Goal: Task Accomplishment & Management: Complete application form

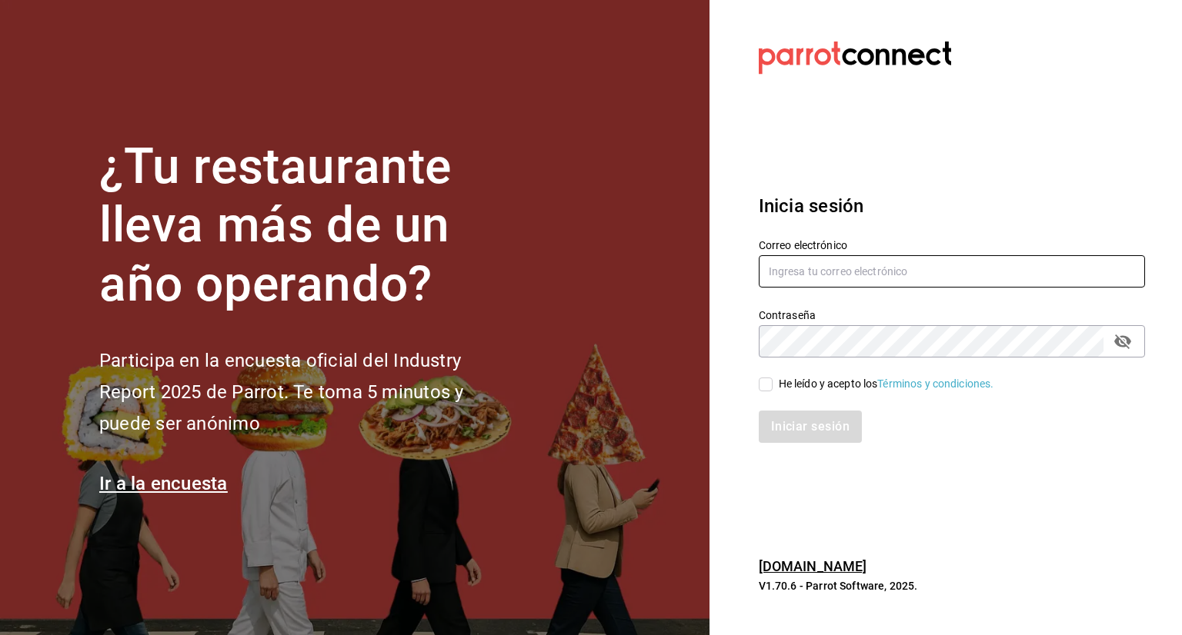
type input "[PERSON_NAME][EMAIL_ADDRESS][PERSON_NAME][DOMAIN_NAME]"
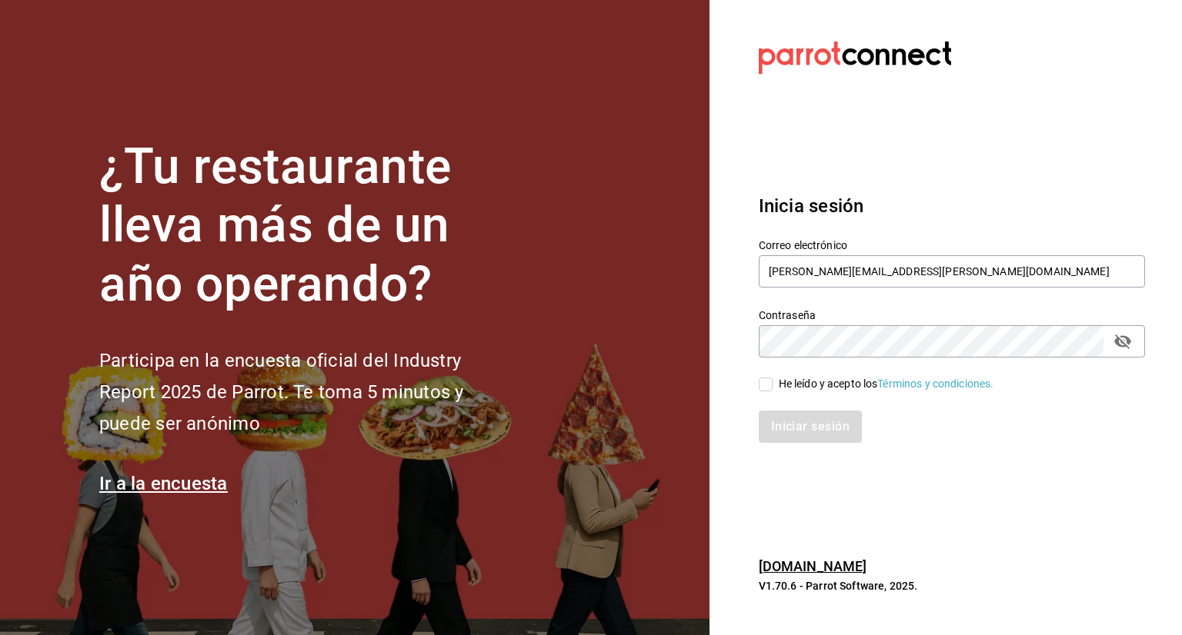
click at [762, 386] on input "He leído y acepto los Términos y condiciones." at bounding box center [765, 385] width 14 height 14
checkbox input "true"
click at [823, 426] on button "Iniciar sesión" at bounding box center [810, 427] width 105 height 32
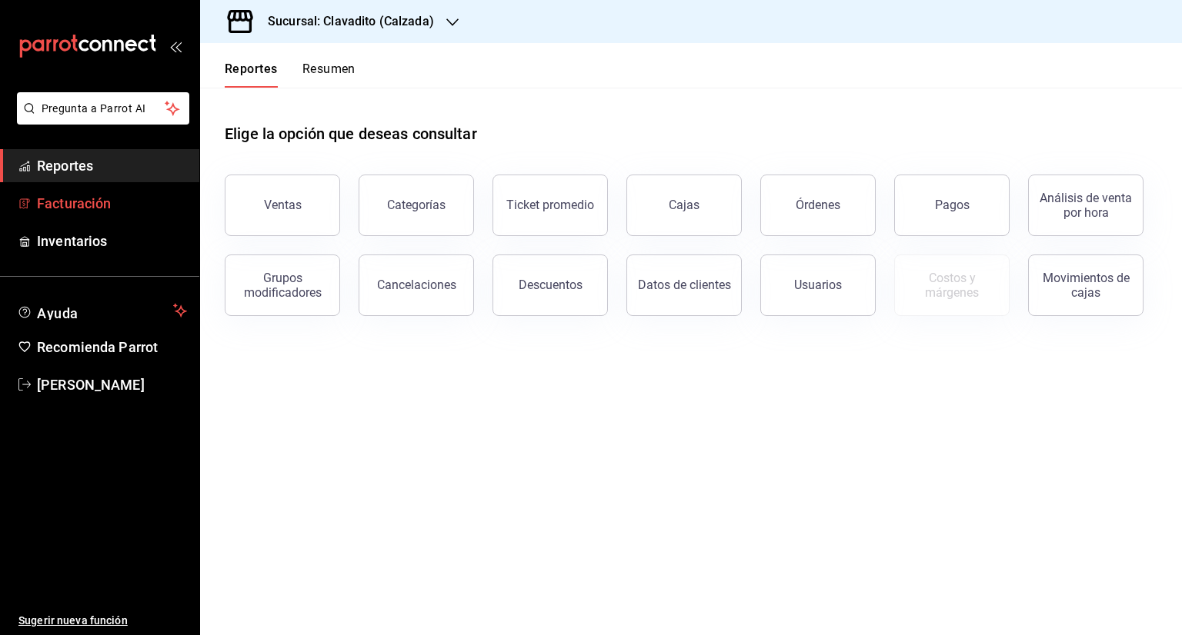
click at [83, 207] on span "Facturación" at bounding box center [112, 203] width 150 height 21
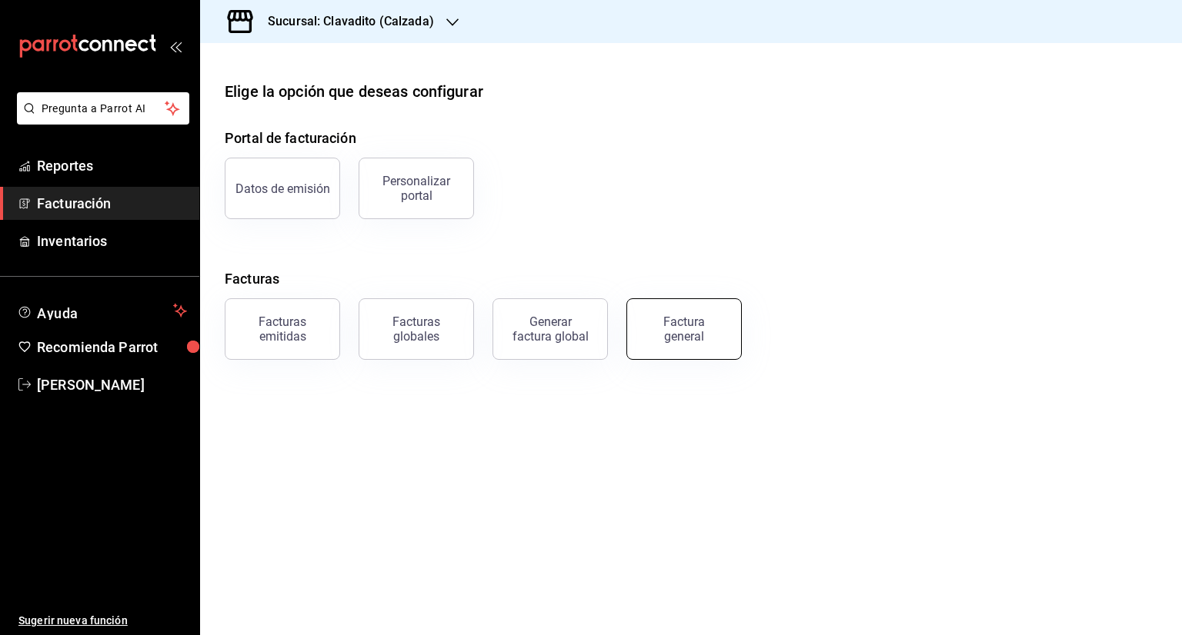
click at [680, 325] on div "Factura general" at bounding box center [683, 329] width 77 height 29
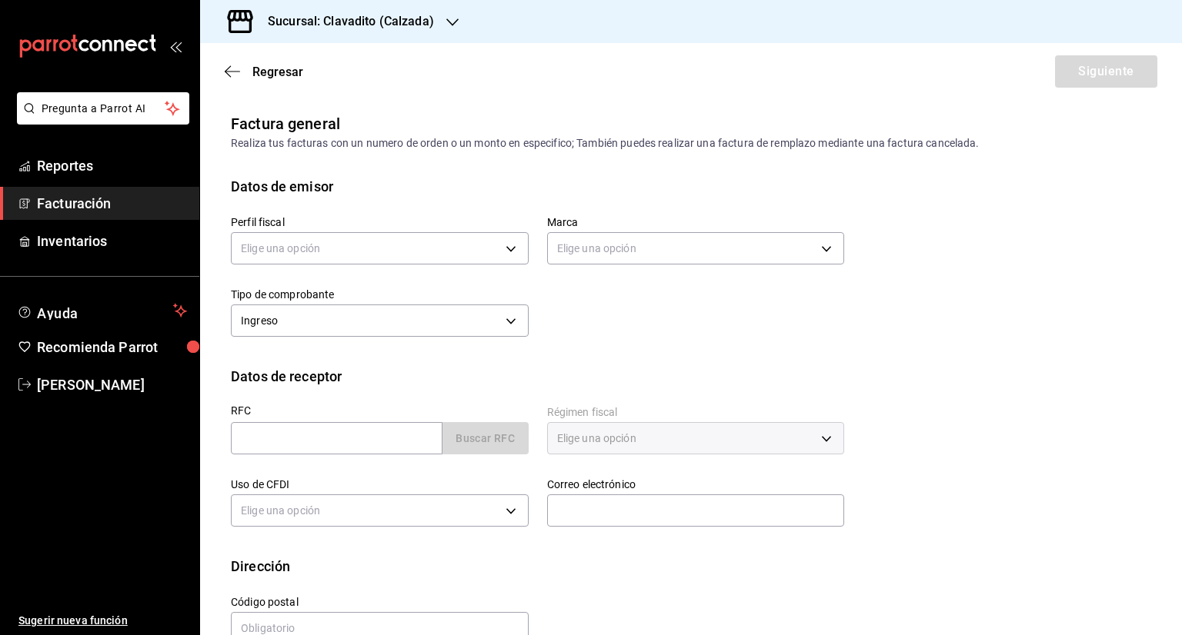
click at [446, 18] on icon "button" at bounding box center [452, 22] width 12 height 12
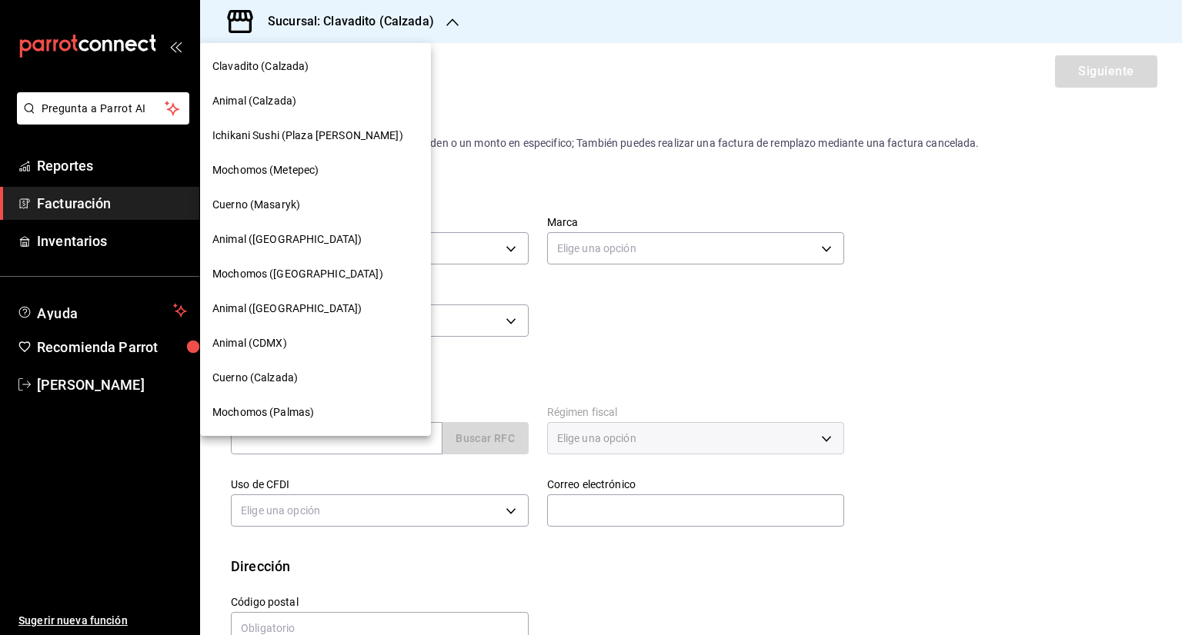
click at [277, 238] on span "Animal ([GEOGRAPHIC_DATA])" at bounding box center [286, 240] width 149 height 16
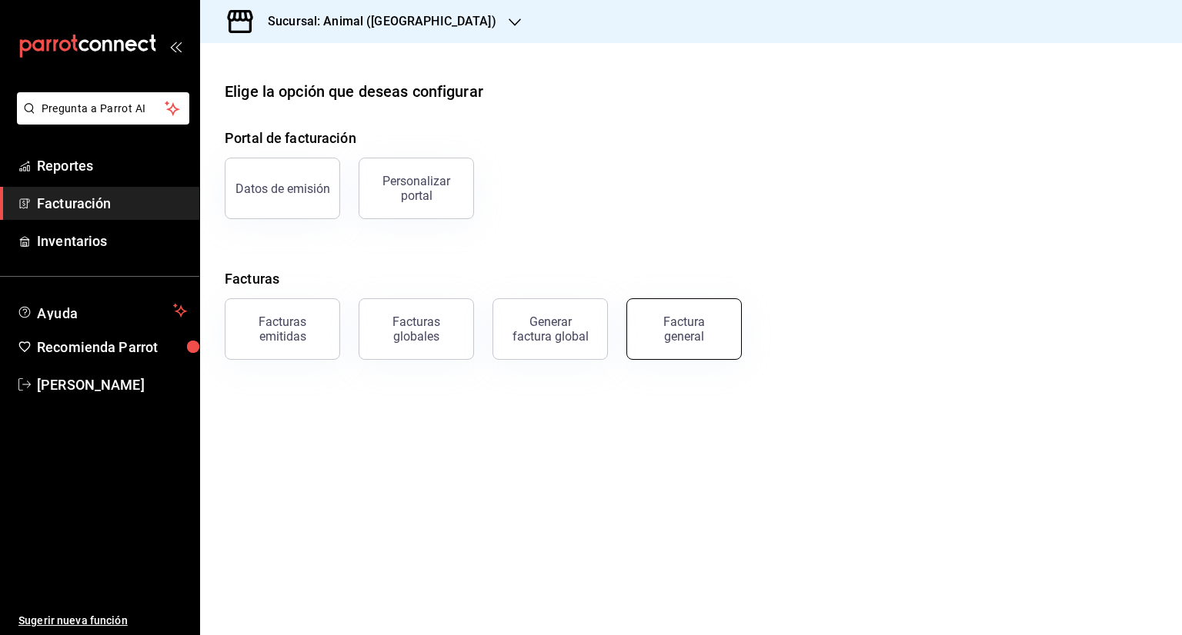
click at [702, 341] on div "Factura general" at bounding box center [683, 329] width 77 height 29
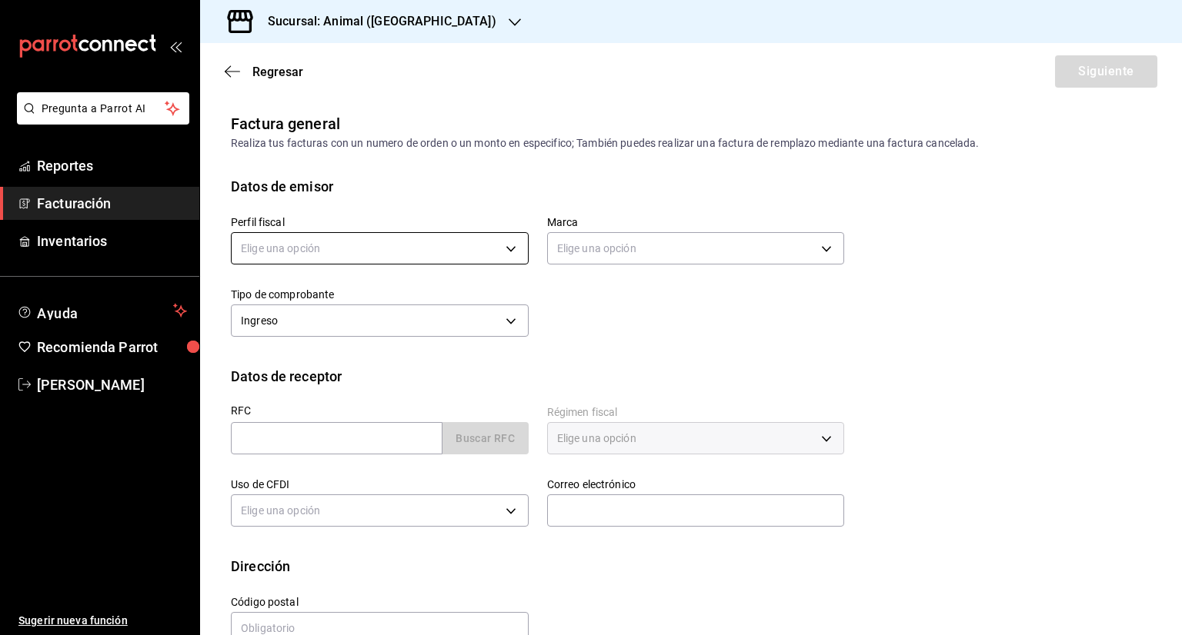
click at [392, 253] on body "Pregunta a Parrot AI Reportes Facturación Inventarios Ayuda Recomienda Parrot […" at bounding box center [591, 317] width 1182 height 635
click at [308, 321] on li "FUEGO SALVAJE" at bounding box center [378, 326] width 292 height 28
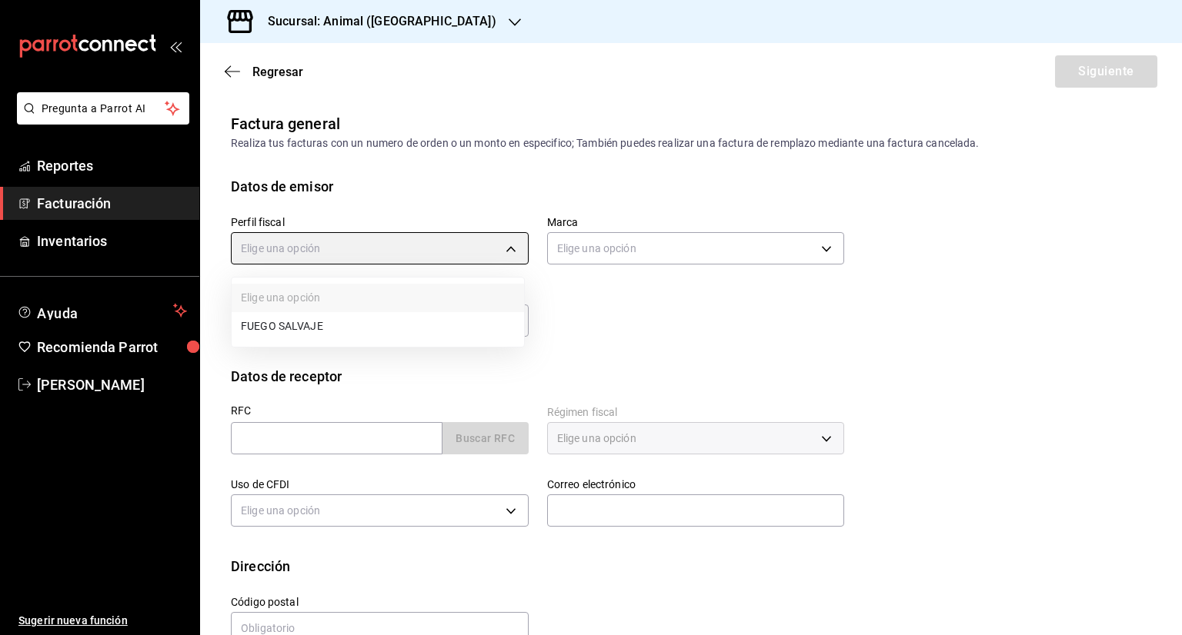
type input "0846ec4d-2658-4da1-83bc-18be15ccd2fc"
type input "3f39fcdc-c8c4-4fff-883a-47b345d9391c"
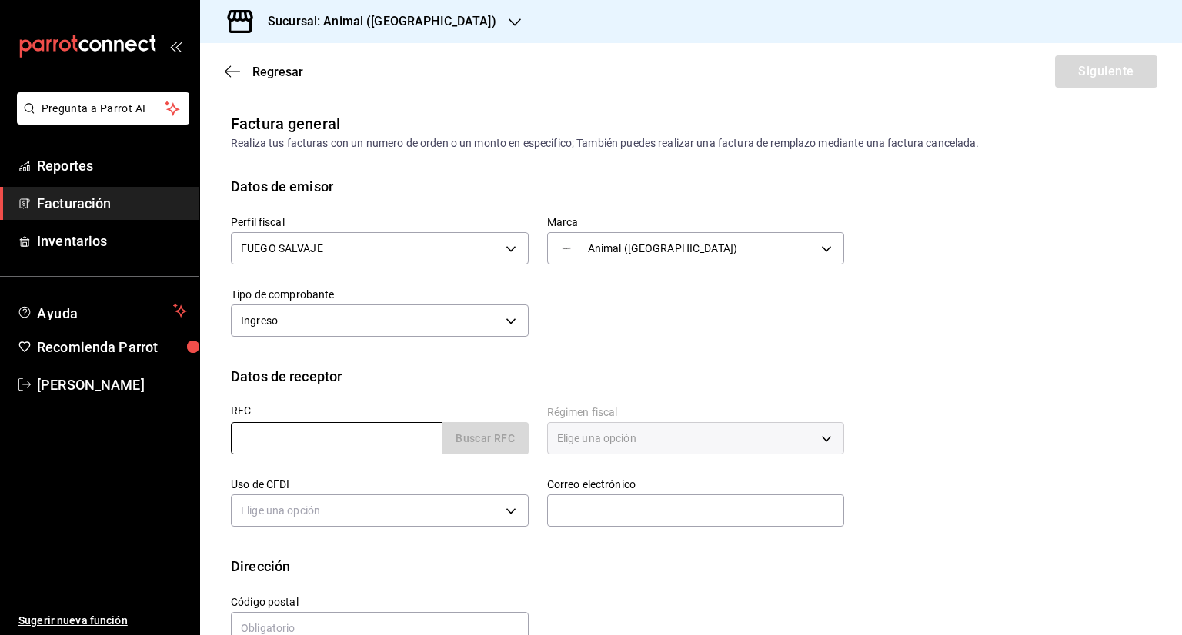
drag, startPoint x: 304, startPoint y: 432, endPoint x: 316, endPoint y: 446, distance: 18.5
click at [304, 432] on input "text" at bounding box center [337, 438] width 212 height 32
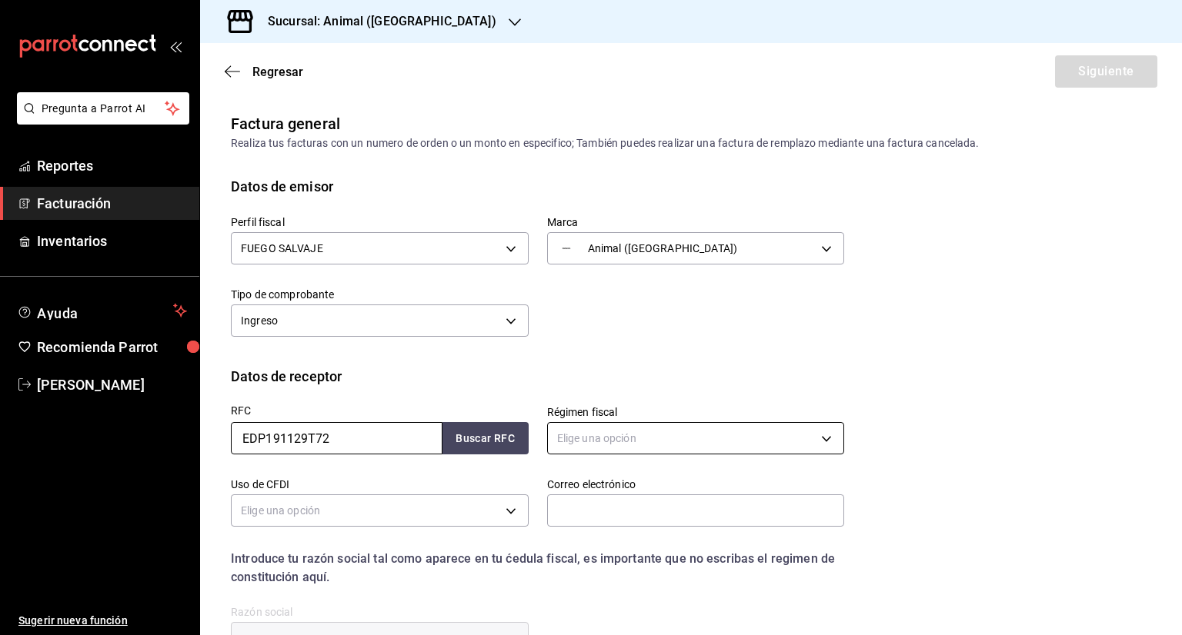
type input "EDP191129T72"
click at [642, 435] on body "Pregunta a Parrot AI Reportes Facturación Inventarios Ayuda Recomienda Parrot […" at bounding box center [591, 317] width 1182 height 635
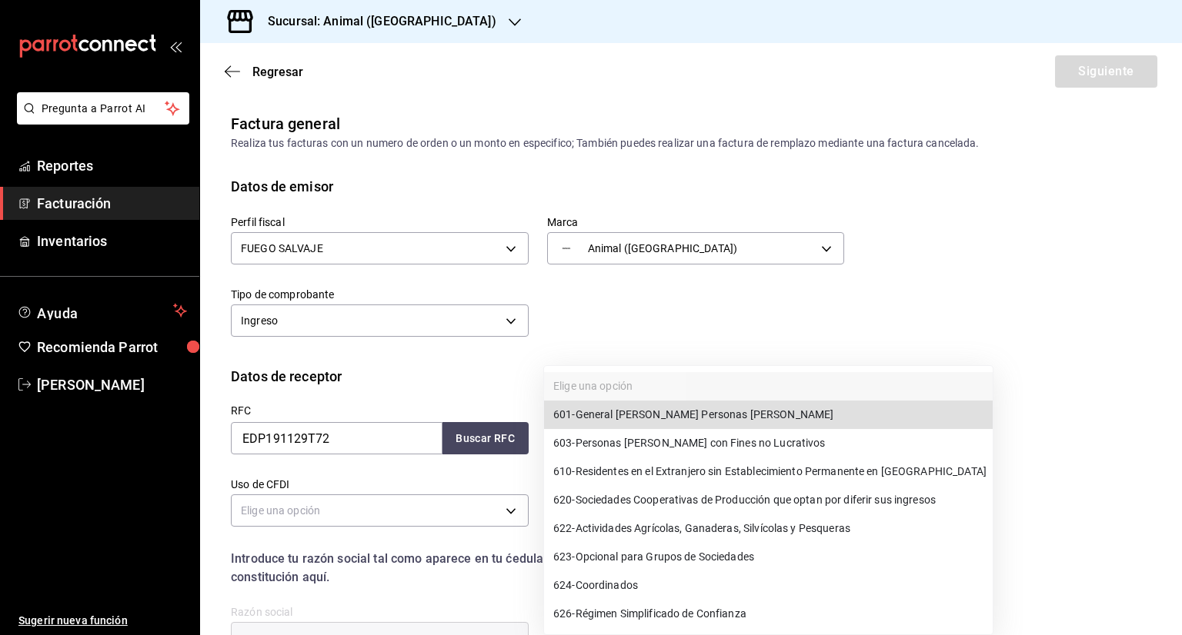
click at [708, 416] on span "601 - General [PERSON_NAME] Personas [PERSON_NAME]" at bounding box center [693, 415] width 280 height 16
type input "601"
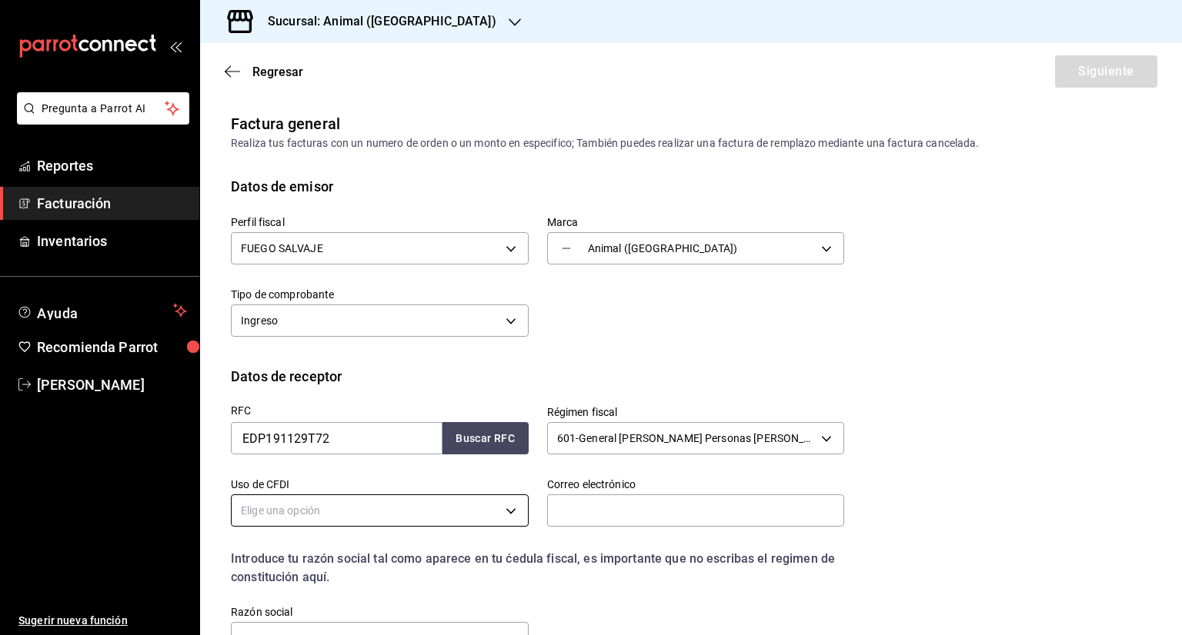
click at [306, 508] on body "Pregunta a Parrot AI Reportes Facturación Inventarios Ayuda Recomienda Parrot […" at bounding box center [591, 317] width 1182 height 635
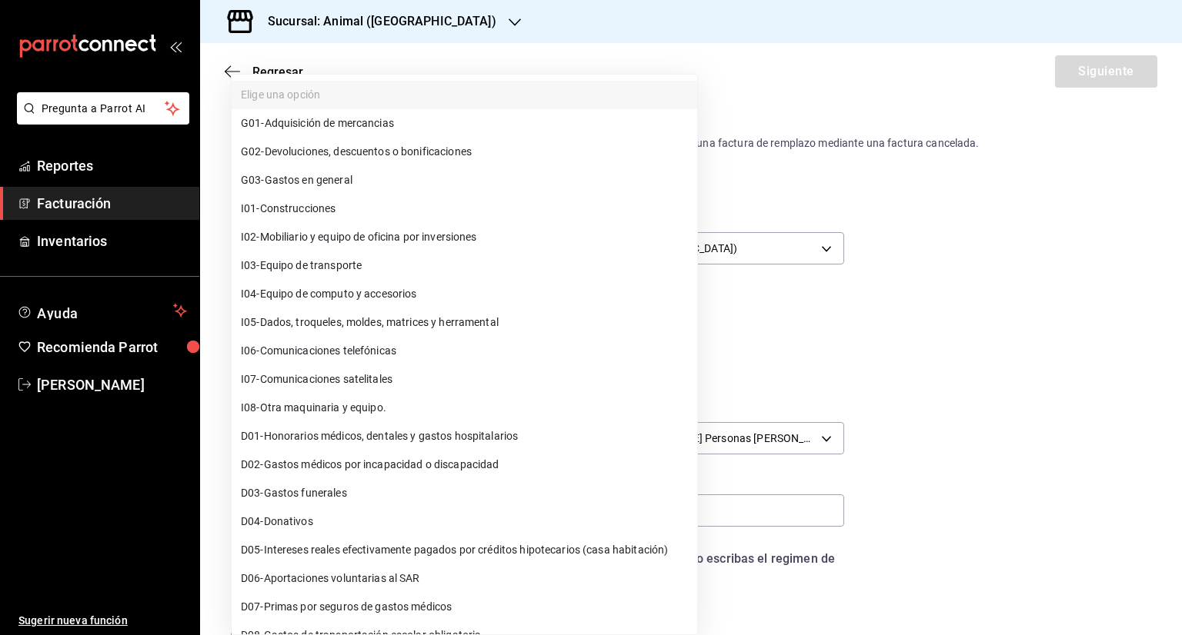
click at [324, 182] on span "G03 - Gastos en general" at bounding box center [297, 180] width 112 height 16
type input "G03"
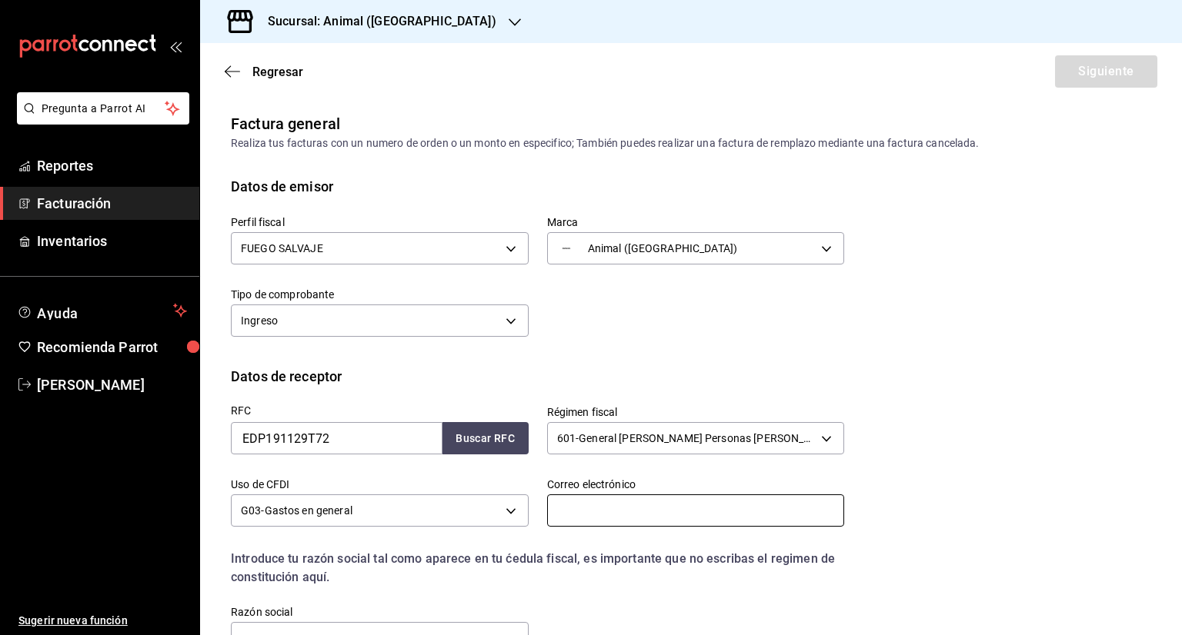
click at [641, 508] on input "text" at bounding box center [696, 511] width 298 height 32
type input "[PERSON_NAME][EMAIL_ADDRESS][PERSON_NAME][DOMAIN_NAME]"
type input "76177"
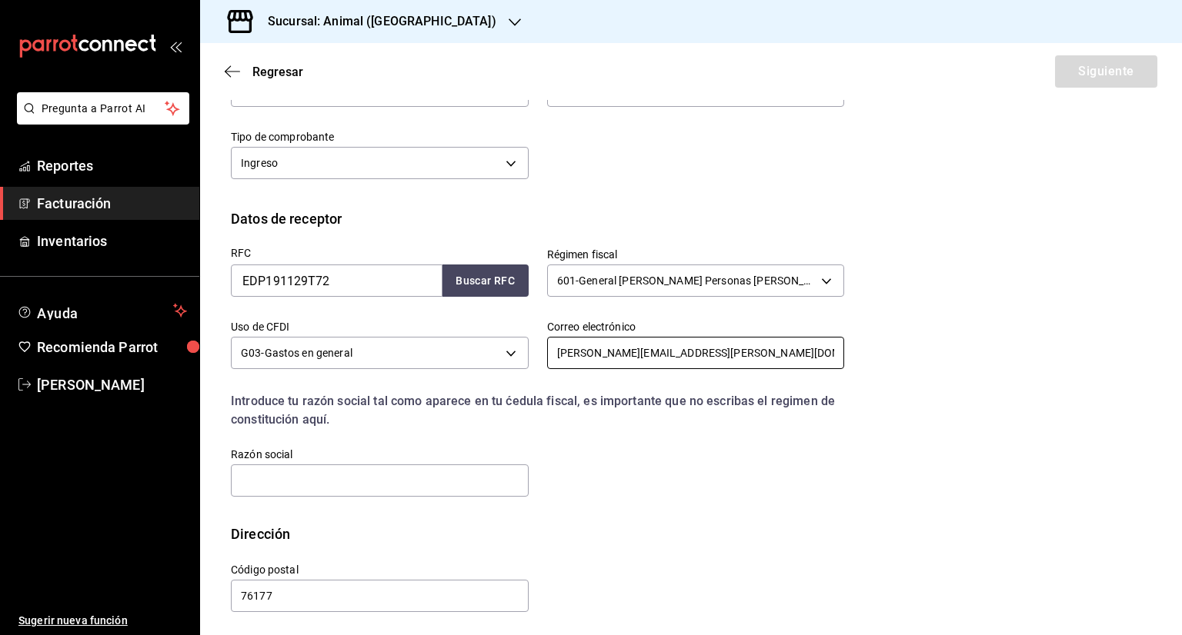
scroll to position [162, 0]
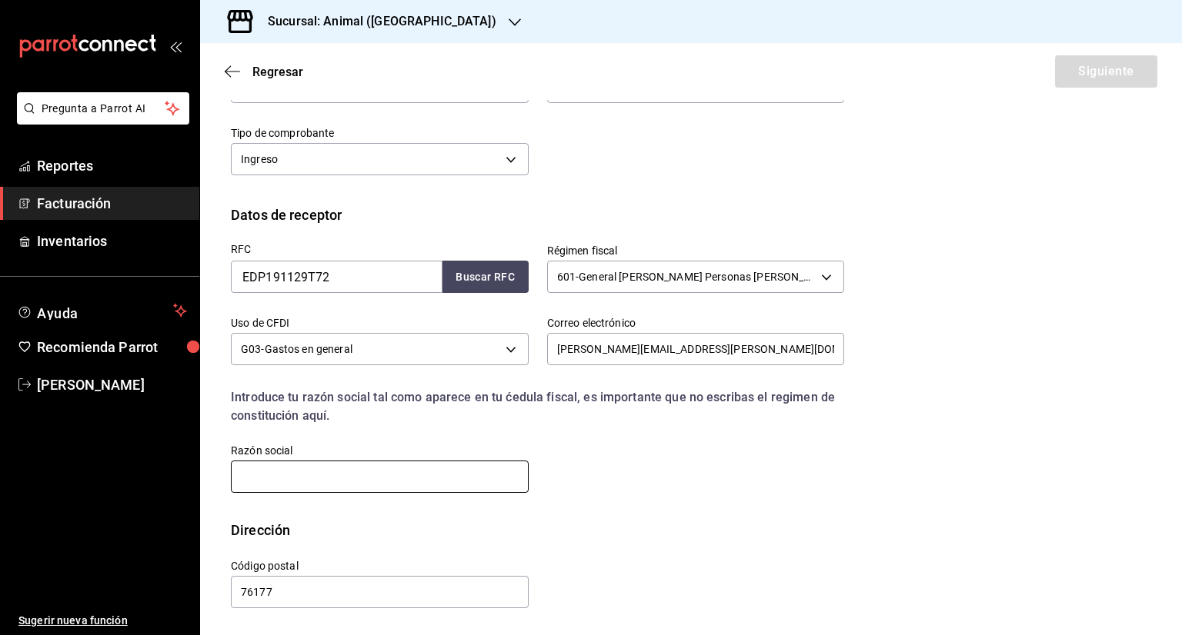
click at [313, 474] on input "text" at bounding box center [380, 477] width 298 height 32
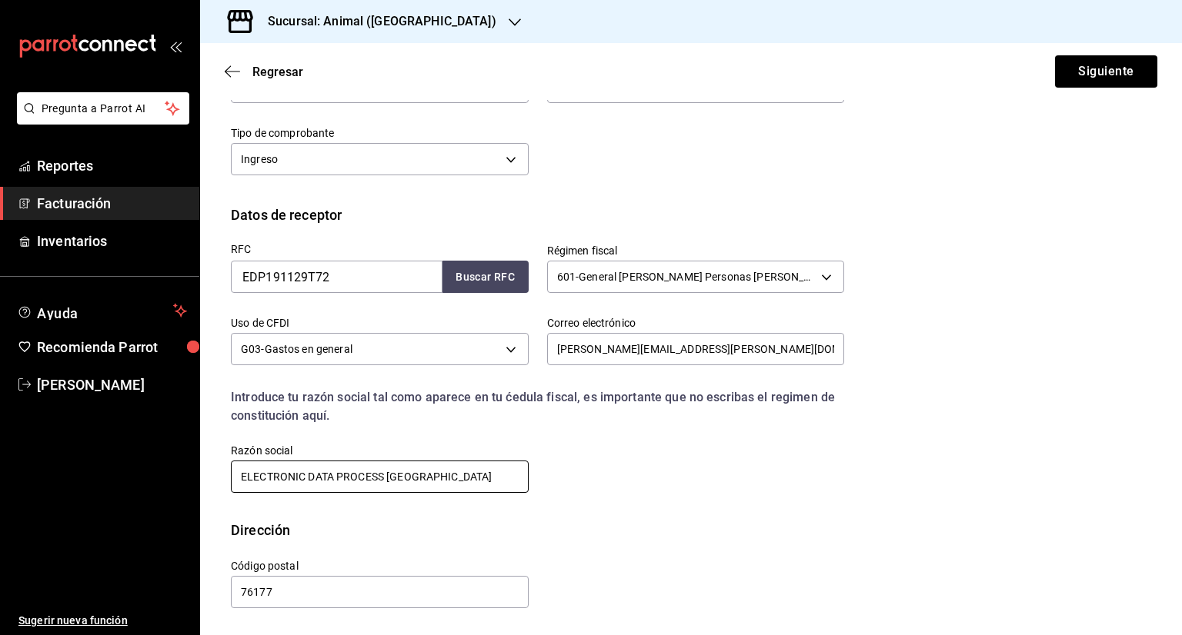
type input "ELECTRONIC DATA PROCESS [GEOGRAPHIC_DATA]"
click at [58, 382] on span "[PERSON_NAME]" at bounding box center [112, 385] width 150 height 21
